Goal: Task Accomplishment & Management: Manage account settings

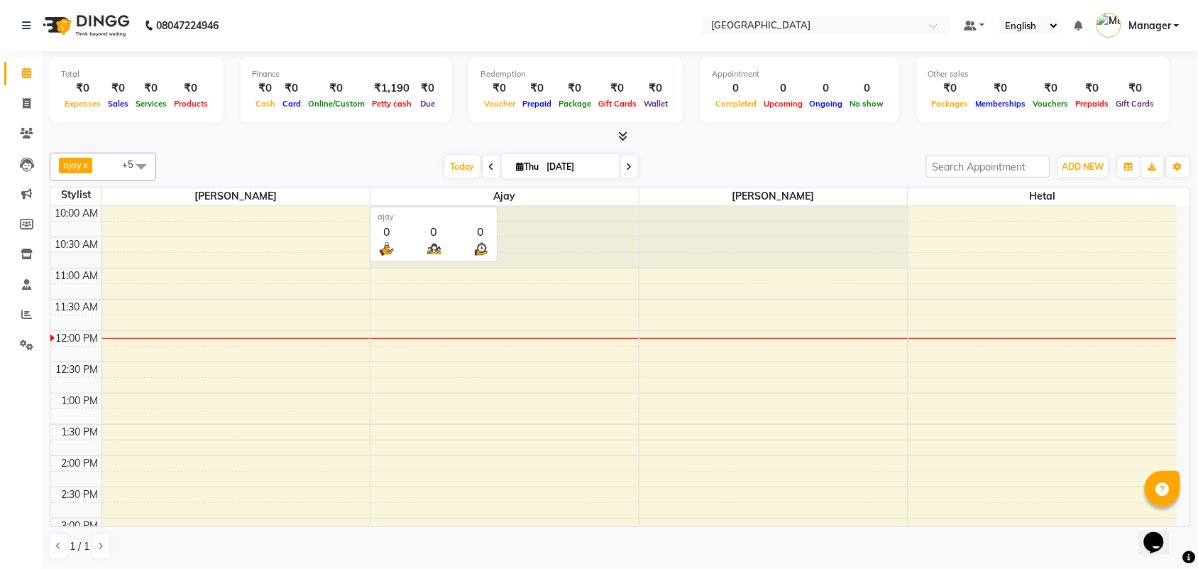
scroll to position [28, 0]
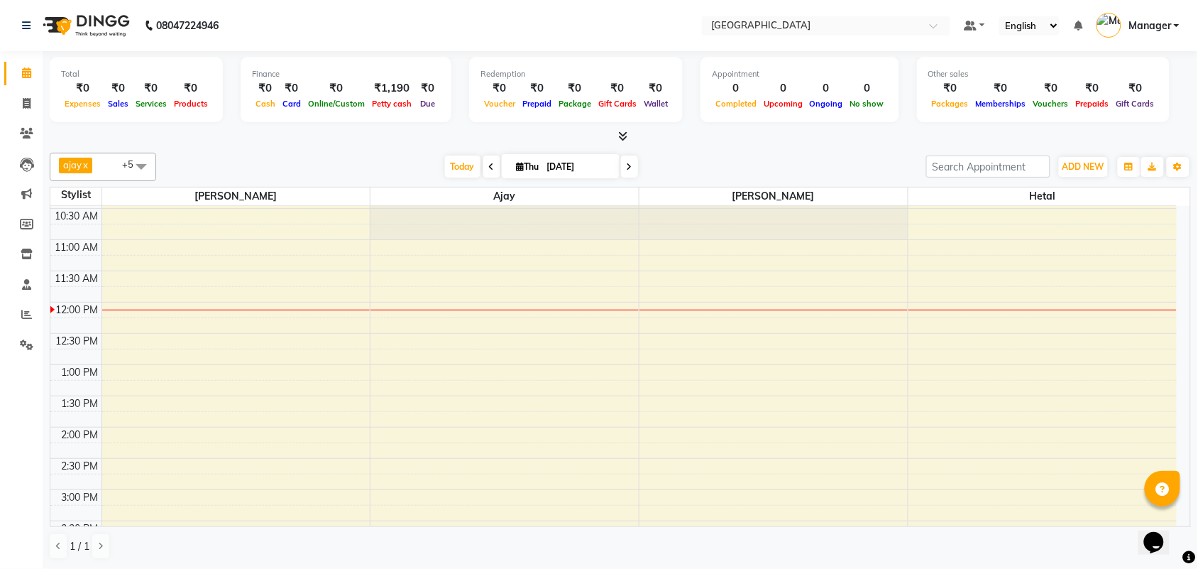
click at [489, 165] on icon at bounding box center [492, 167] width 6 height 9
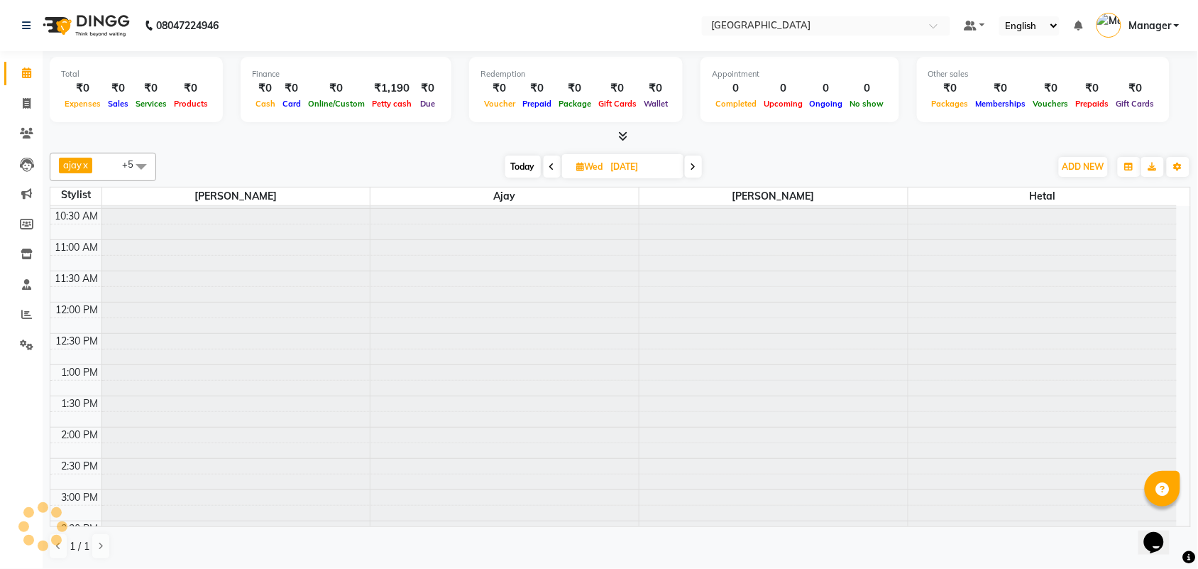
scroll to position [126, 0]
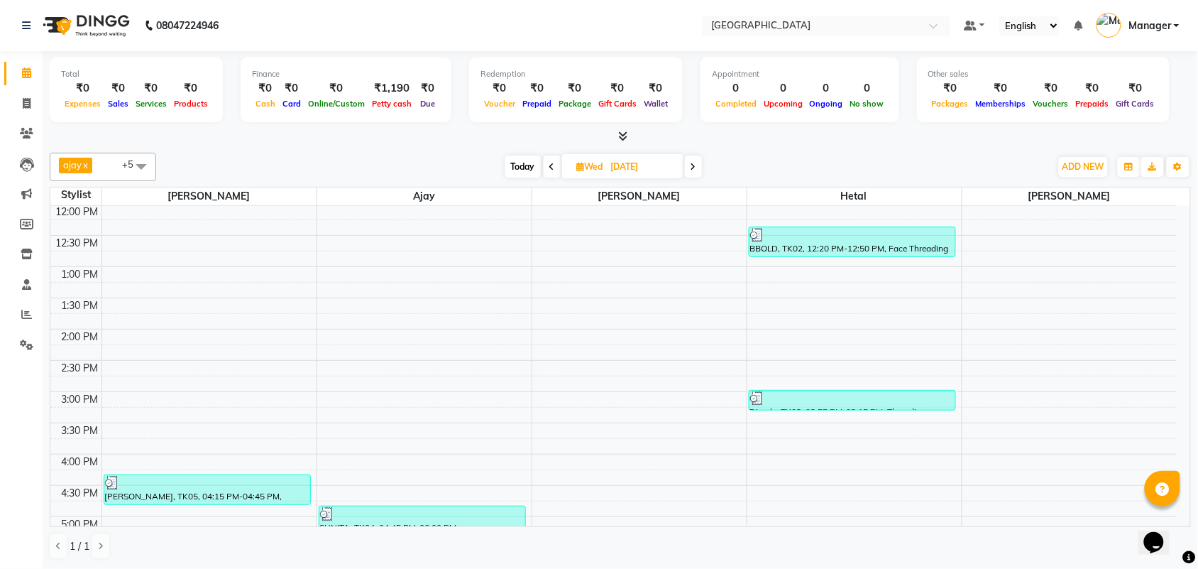
click at [552, 168] on icon at bounding box center [552, 167] width 6 height 9
type input "[DATE]"
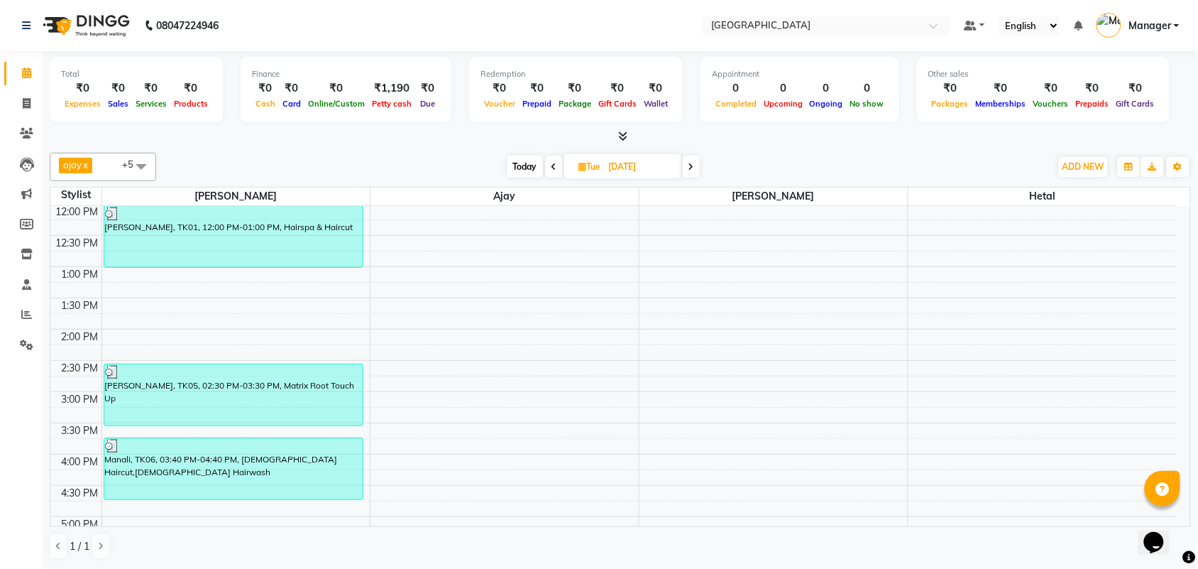
click at [135, 165] on span at bounding box center [141, 166] width 28 height 27
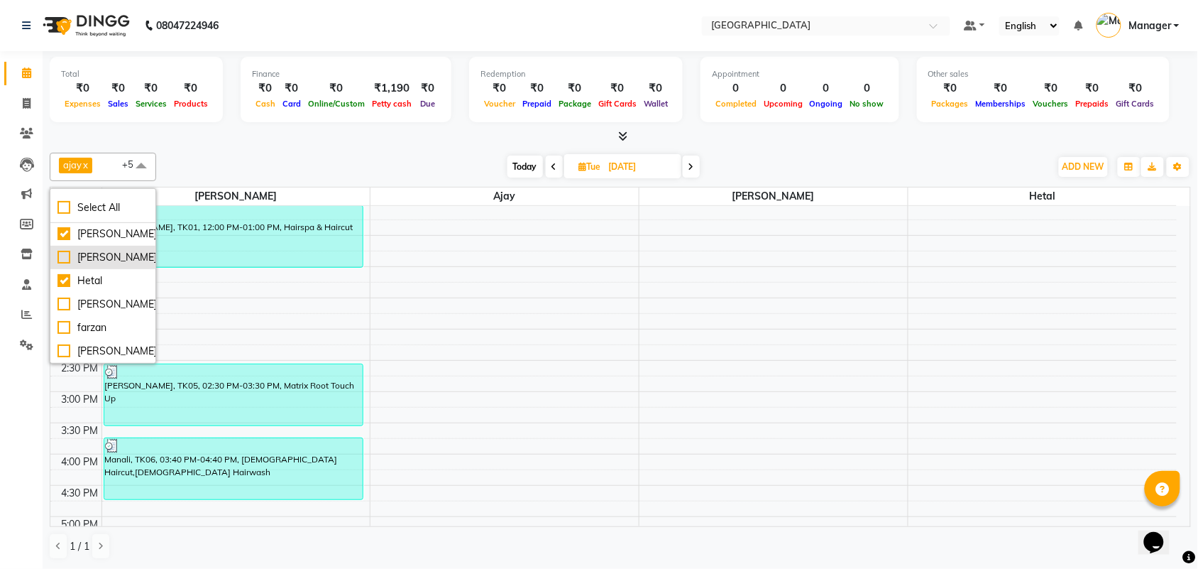
scroll to position [62, 0]
click at [62, 304] on div "[PERSON_NAME]" at bounding box center [102, 304] width 91 height 15
checkbox input "true"
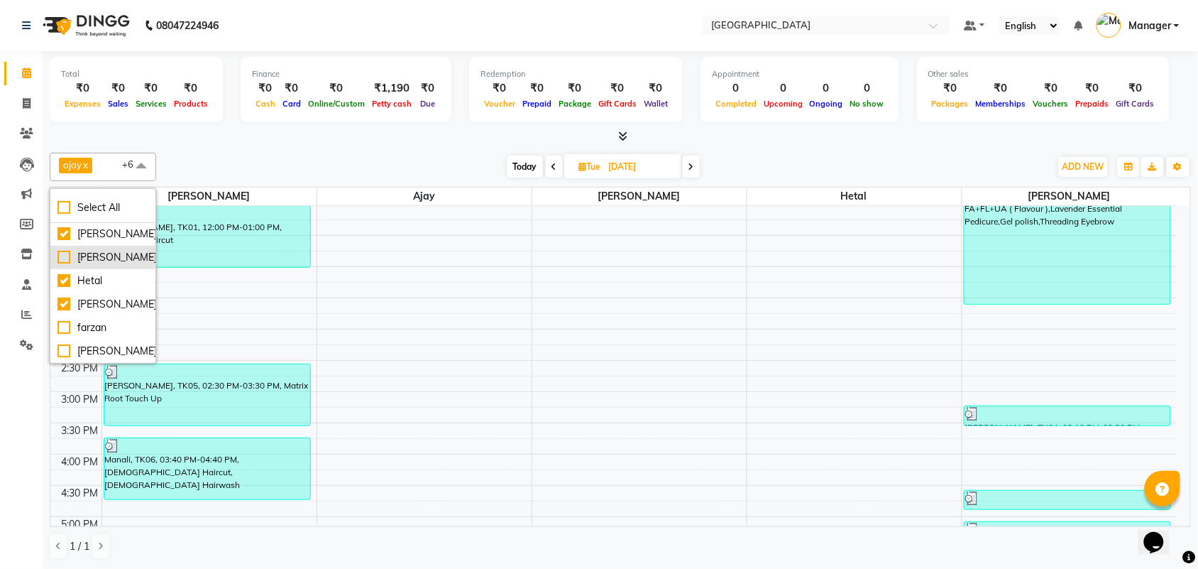
click at [62, 250] on div "[PERSON_NAME]" at bounding box center [102, 257] width 91 height 15
checkbox input "true"
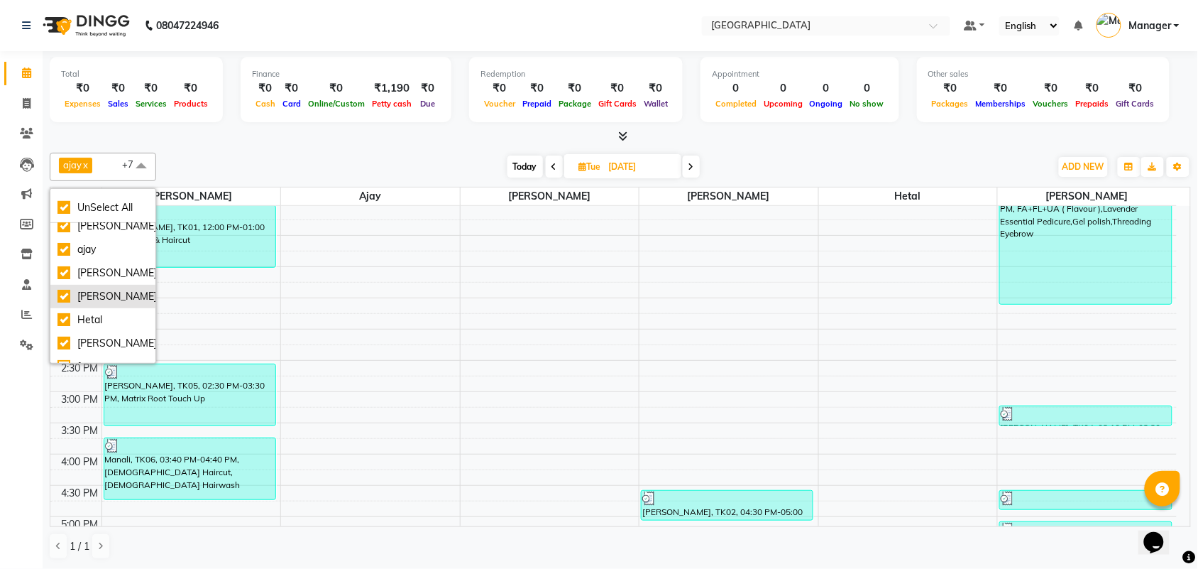
scroll to position [0, 0]
click at [306, 158] on div "[DATE] [DATE]" at bounding box center [603, 166] width 880 height 21
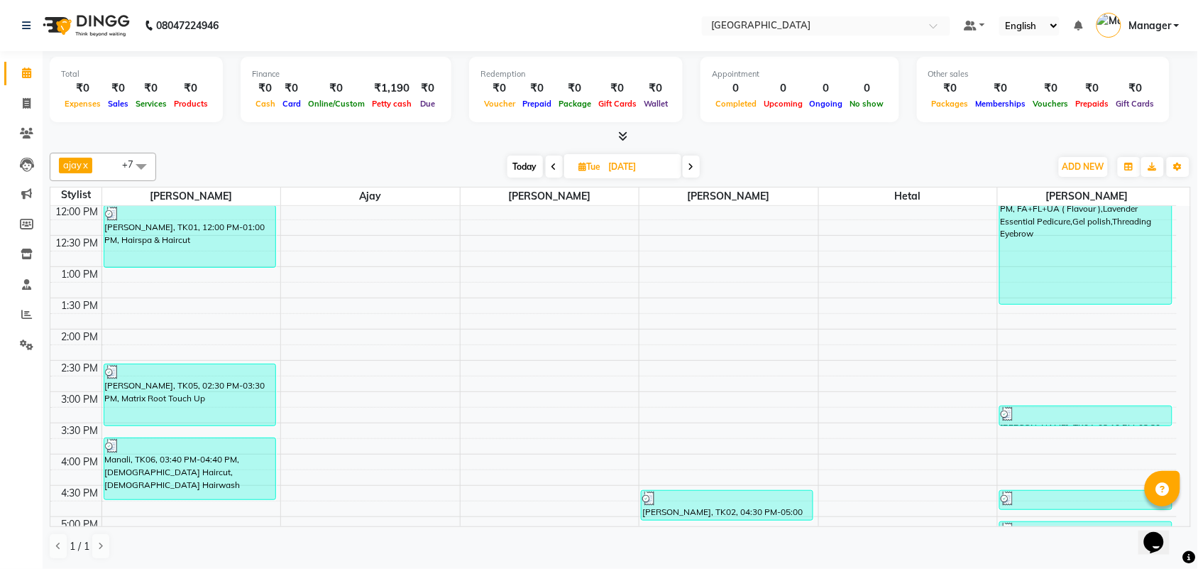
click at [554, 163] on icon at bounding box center [555, 167] width 6 height 9
type input "[DATE]"
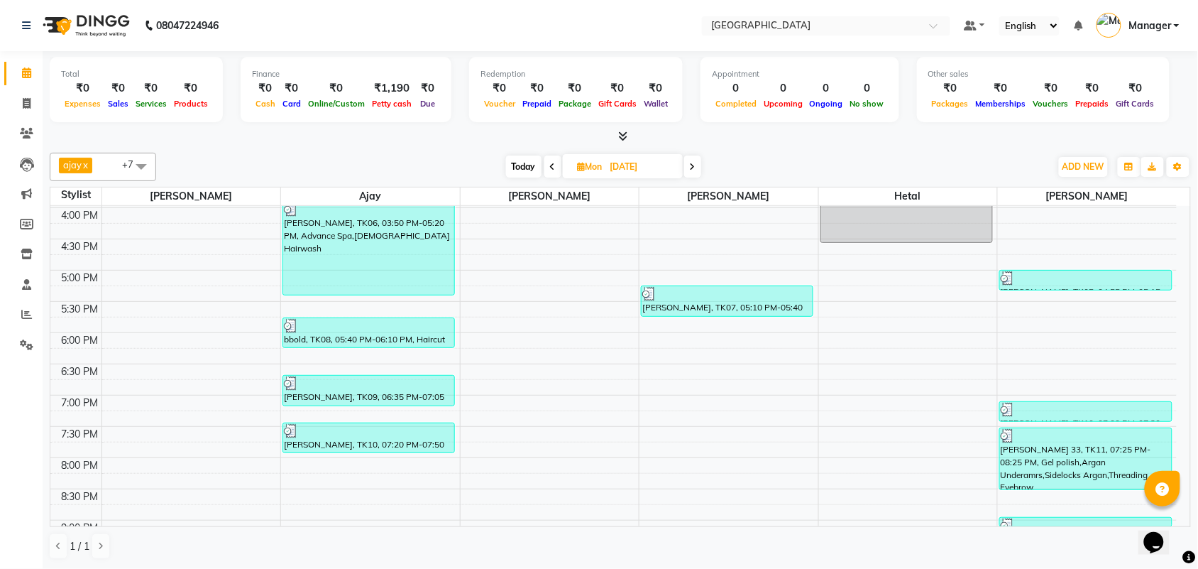
scroll to position [380, 0]
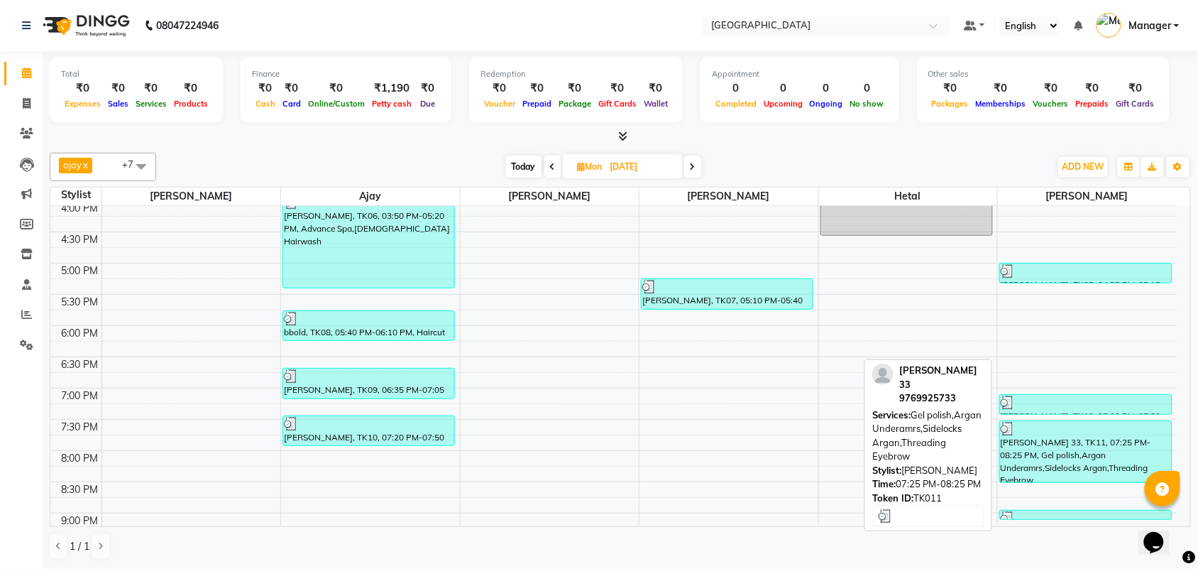
click at [1073, 448] on div "[PERSON_NAME] 33, TK11, 07:25 PM-08:25 PM, Gel polish,Argan Underamrs,Sidelocks…" at bounding box center [1086, 451] width 172 height 61
select select "3"
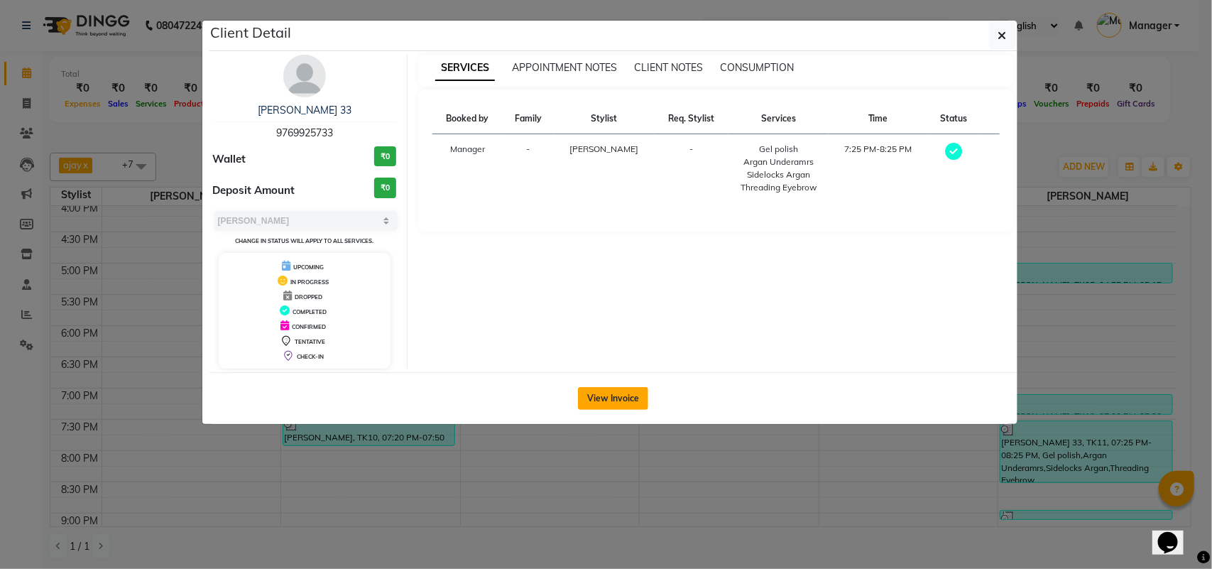
click at [602, 394] on button "View Invoice" at bounding box center [613, 398] width 70 height 23
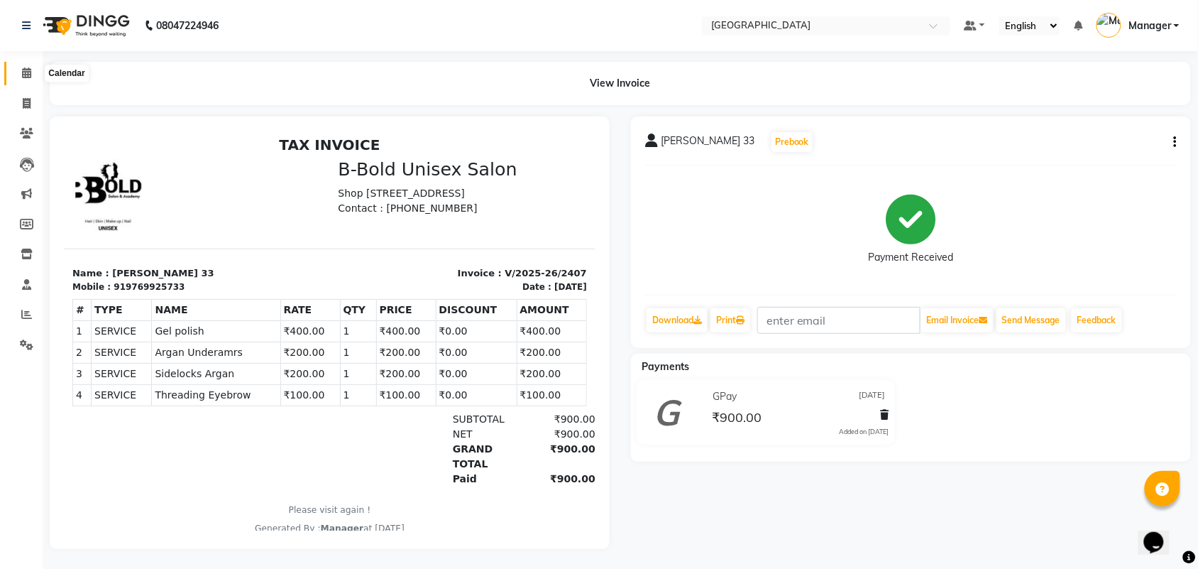
click at [23, 73] on icon at bounding box center [26, 72] width 9 height 11
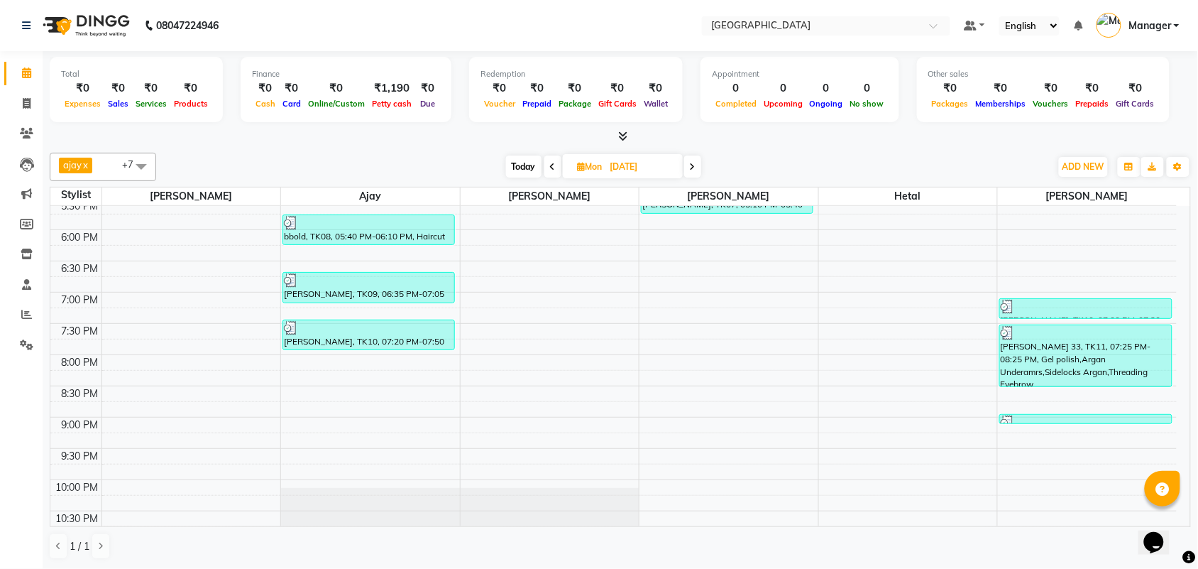
scroll to position [501, 0]
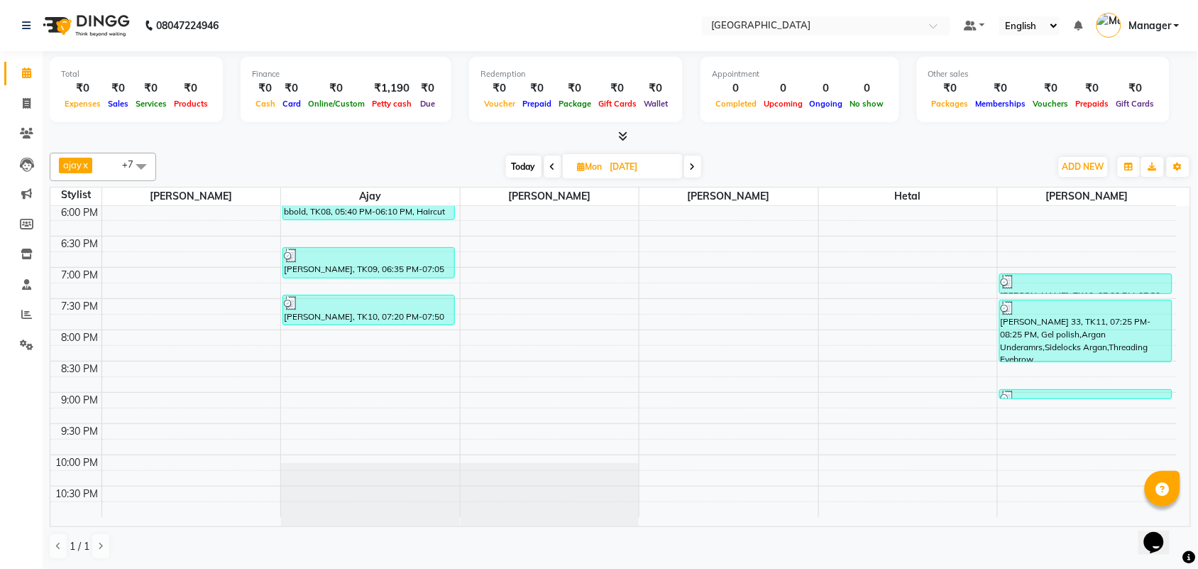
click at [694, 167] on icon at bounding box center [693, 167] width 6 height 9
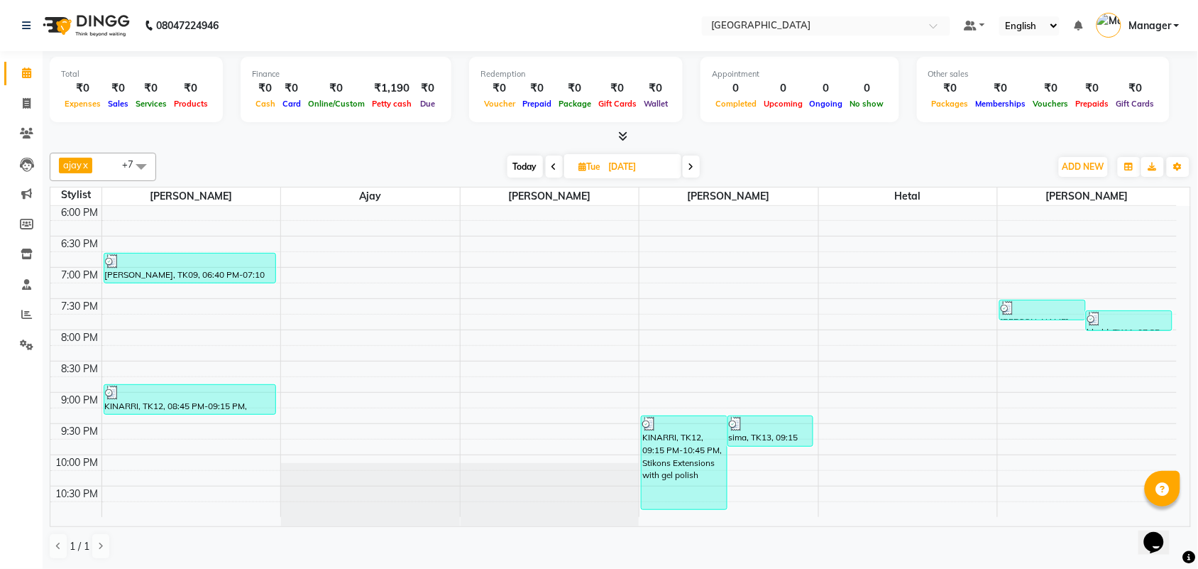
click at [693, 165] on icon at bounding box center [692, 167] width 6 height 9
type input "[DATE]"
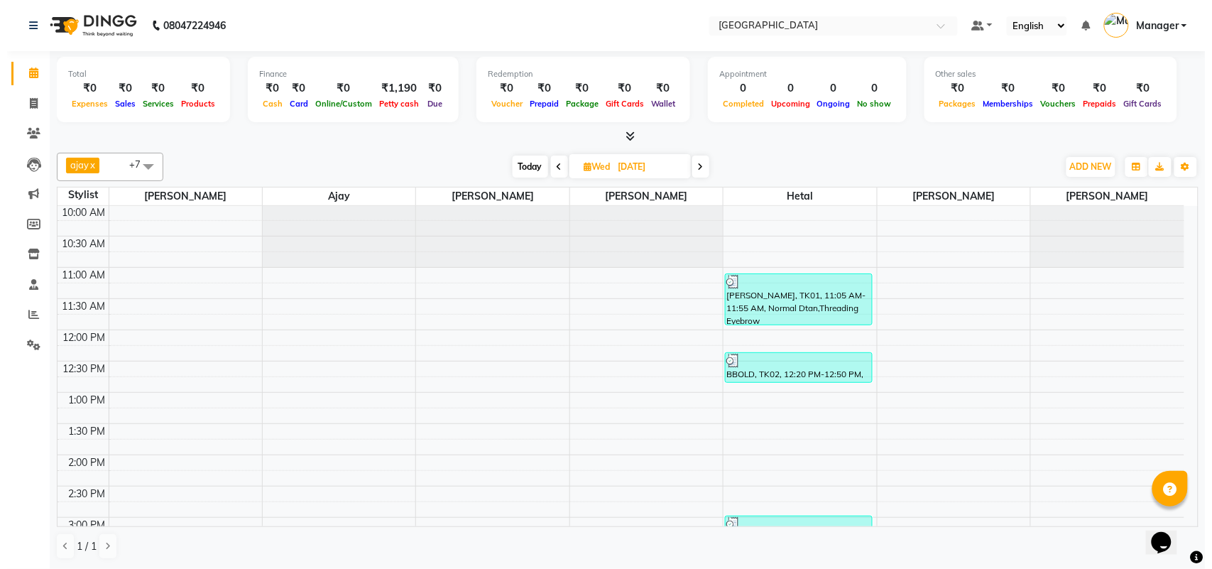
scroll to position [0, 0]
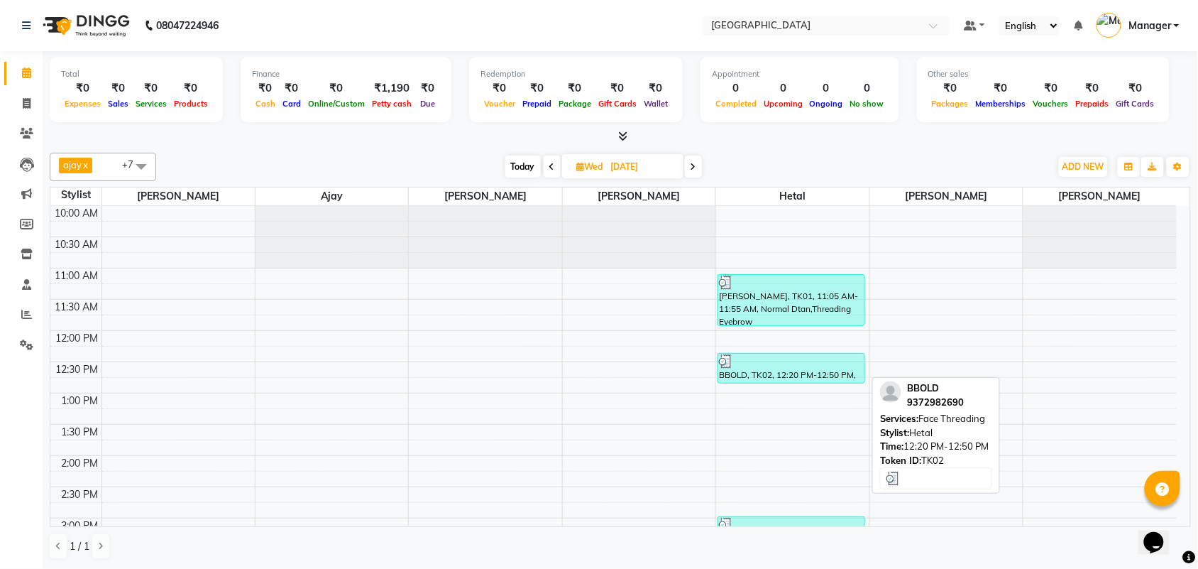
click at [786, 370] on div "BBOLD, TK02, 12:20 PM-12:50 PM, Face Threading" at bounding box center [791, 367] width 146 height 29
select select "3"
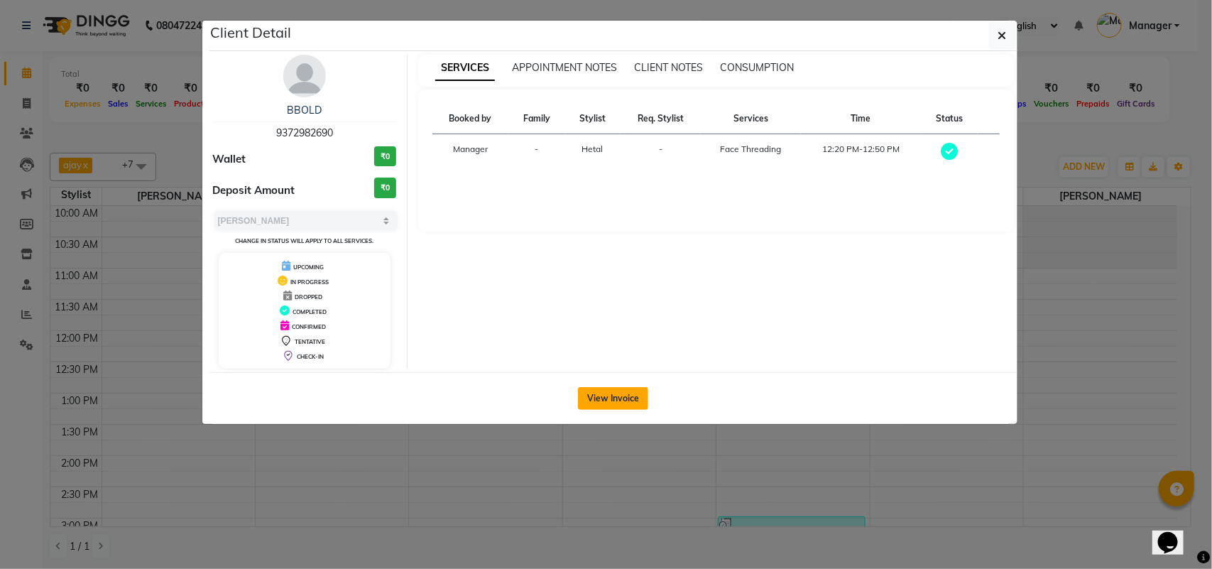
click at [616, 392] on button "View Invoice" at bounding box center [613, 398] width 70 height 23
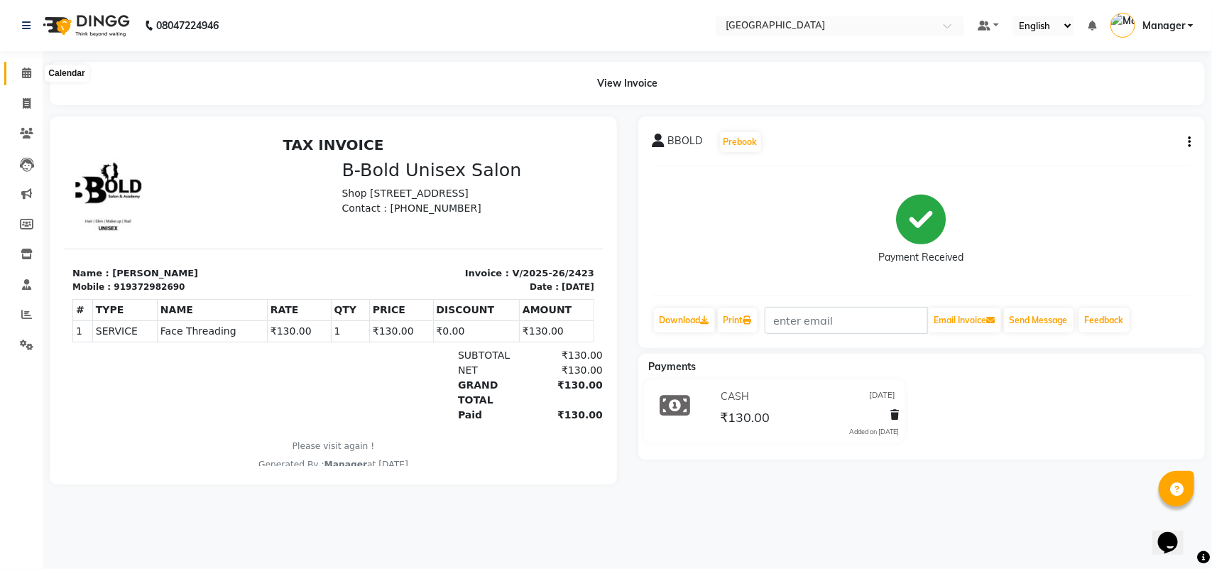
click at [22, 72] on icon at bounding box center [26, 72] width 9 height 11
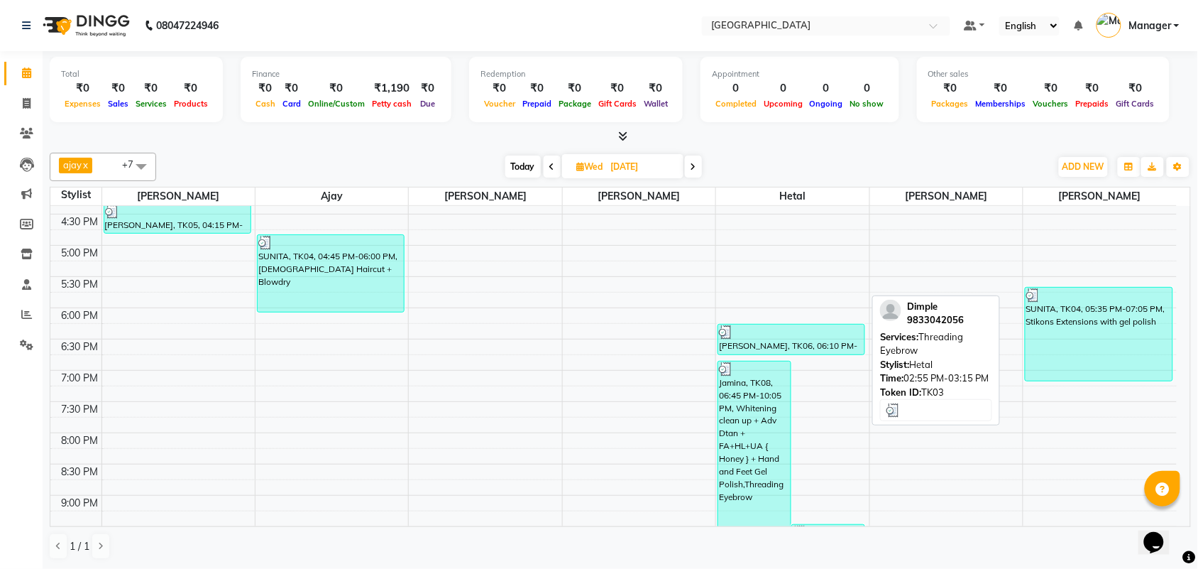
scroll to position [396, 0]
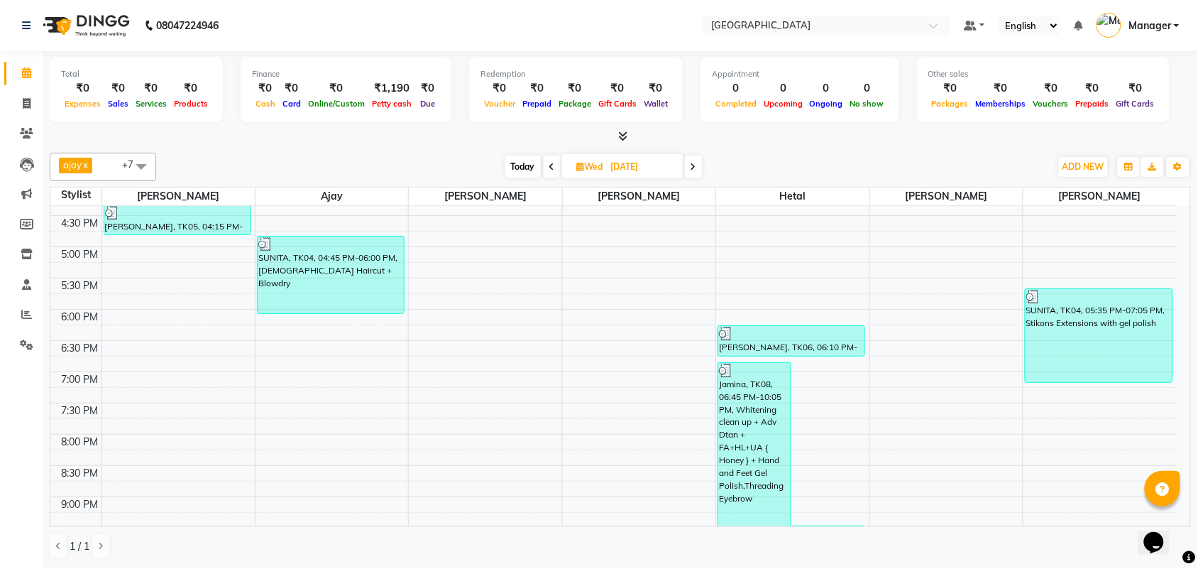
click at [796, 141] on div at bounding box center [620, 136] width 1141 height 15
click at [22, 313] on icon at bounding box center [26, 314] width 11 height 11
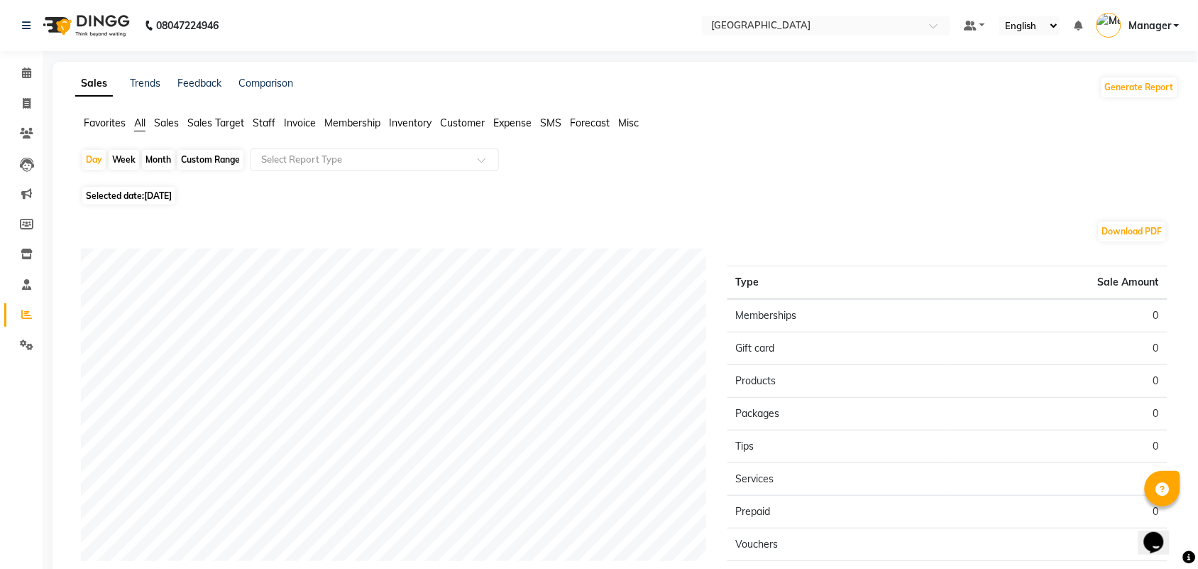
click at [260, 122] on span "Staff" at bounding box center [264, 122] width 23 height 13
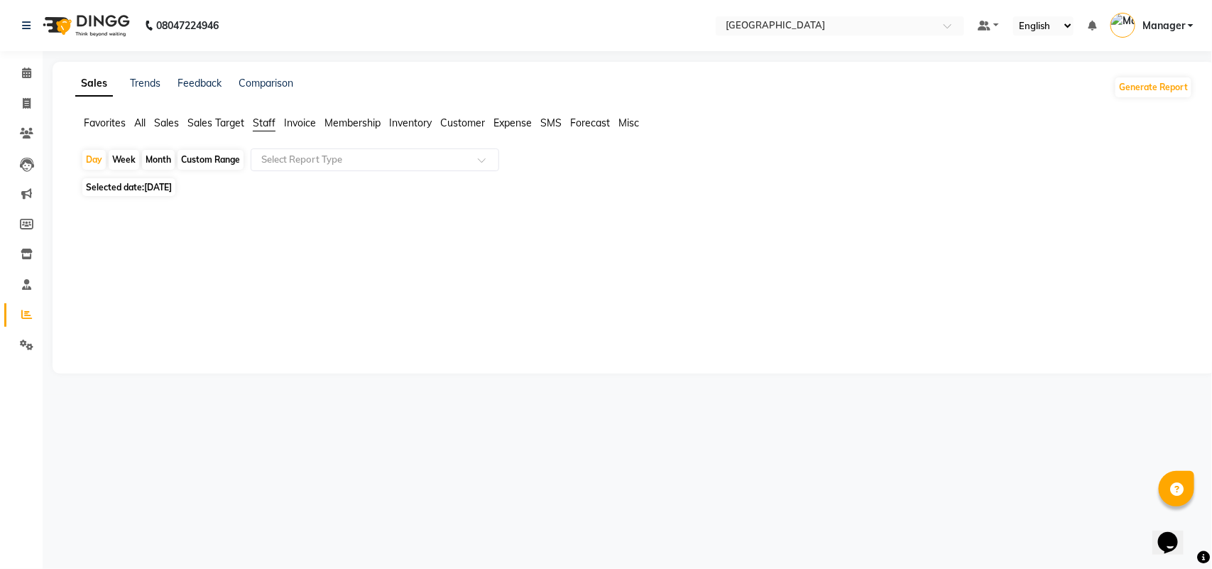
click at [163, 154] on div "Month" at bounding box center [158, 160] width 33 height 20
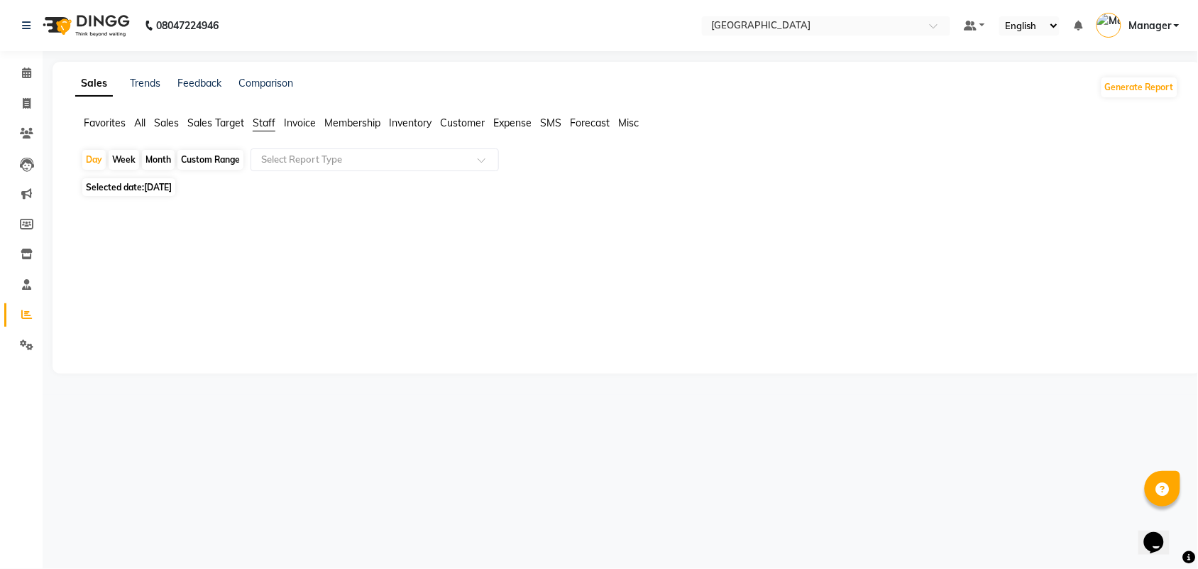
select select "9"
select select "2025"
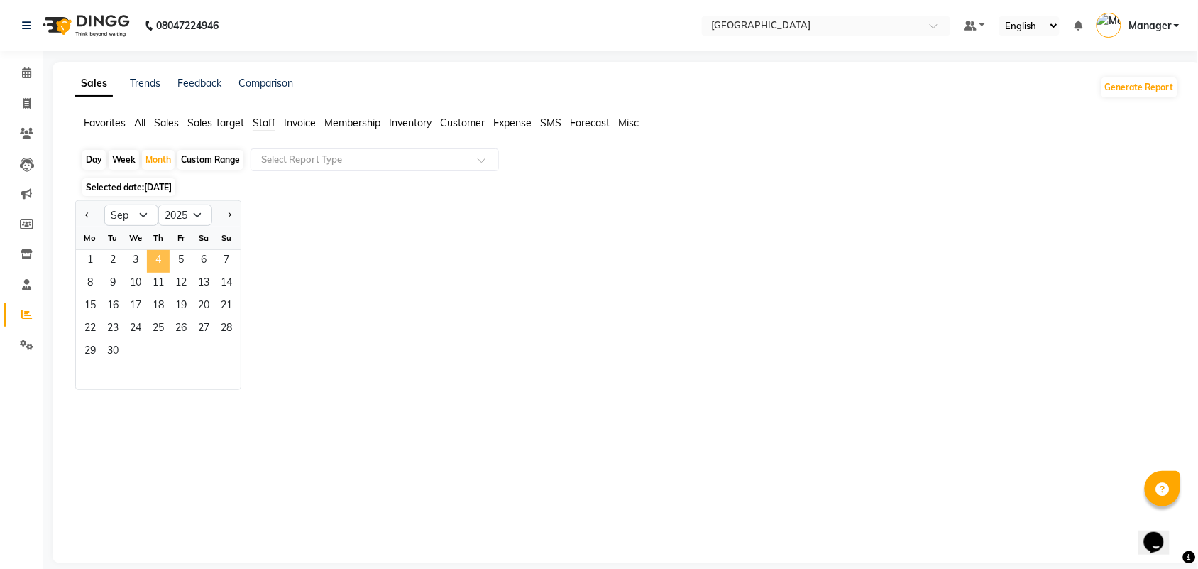
click at [157, 267] on span "4" at bounding box center [158, 261] width 23 height 23
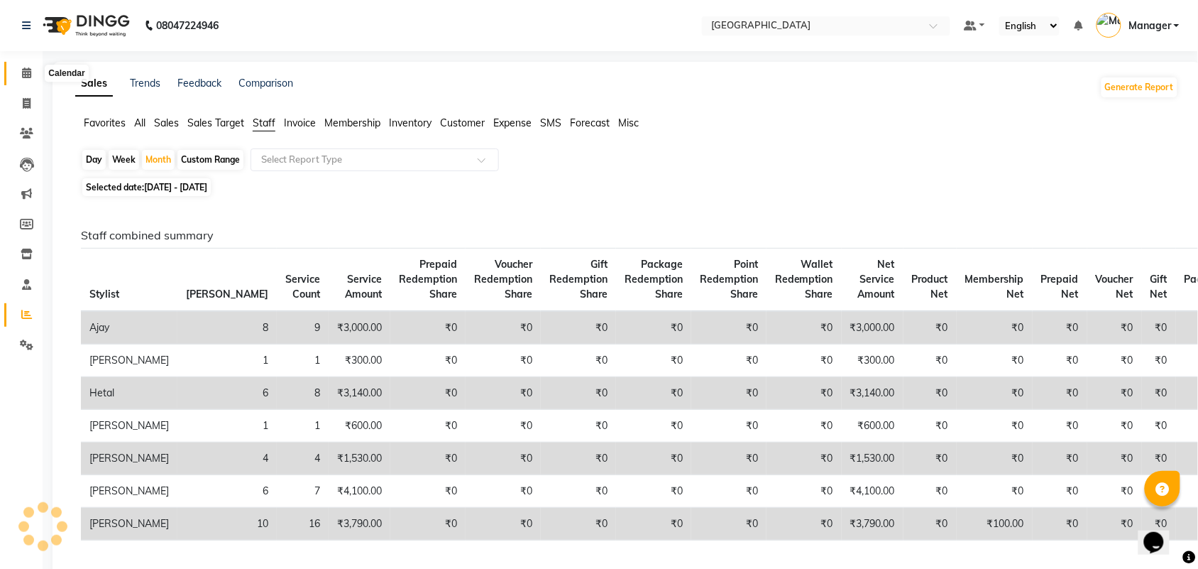
click at [27, 75] on icon at bounding box center [26, 72] width 9 height 11
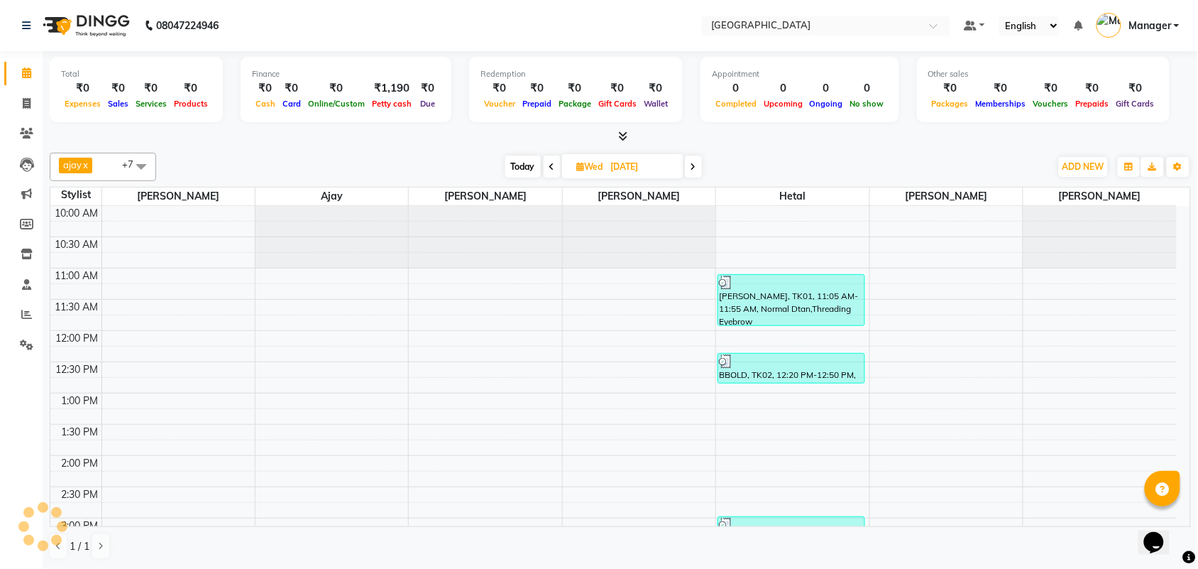
scroll to position [1, 0]
click at [694, 165] on icon at bounding box center [694, 167] width 6 height 9
type input "[DATE]"
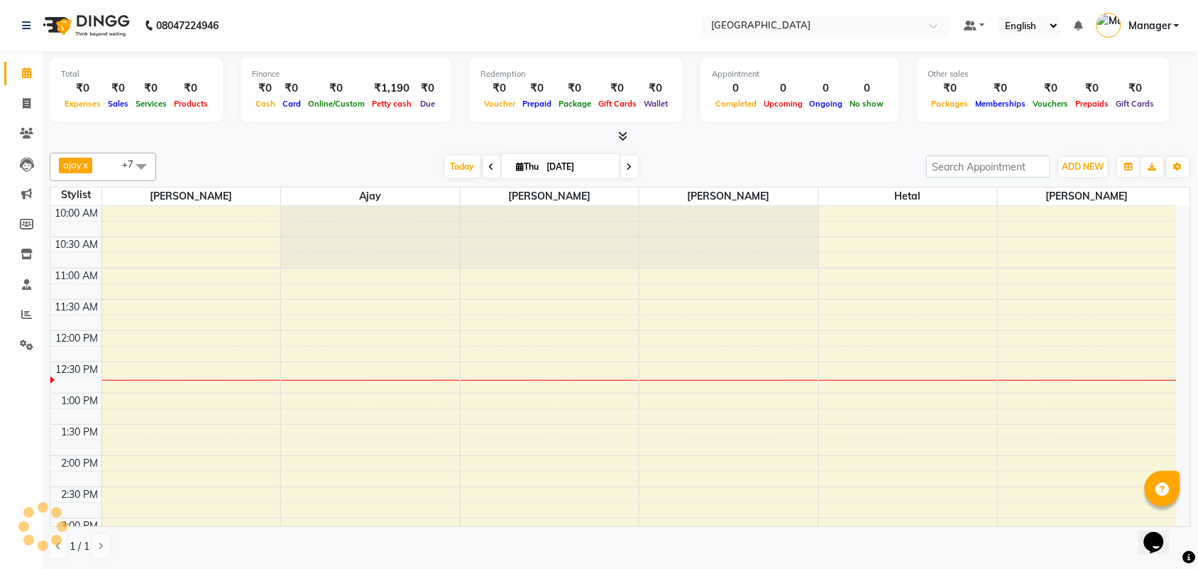
scroll to position [126, 0]
